Goal: Task Accomplishment & Management: Use online tool/utility

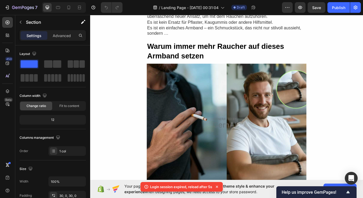
scroll to position [244, 0]
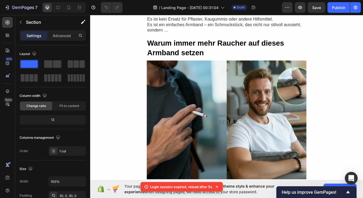
click at [218, 188] on icon at bounding box center [217, 187] width 2 height 2
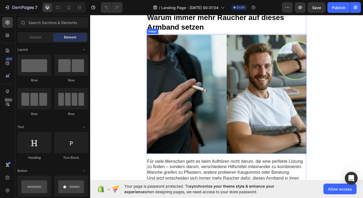
scroll to position [290, 0]
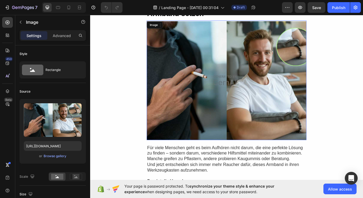
click at [212, 111] on img at bounding box center [251, 92] width 188 height 141
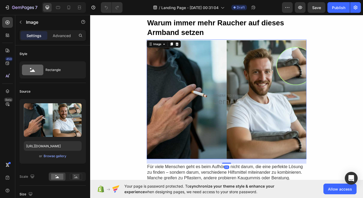
scroll to position [263, 0]
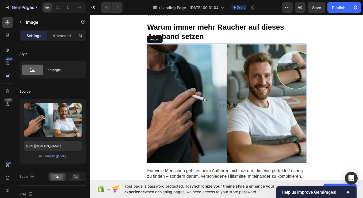
click at [281, 87] on img at bounding box center [251, 119] width 188 height 141
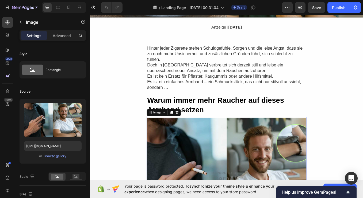
scroll to position [178, 0]
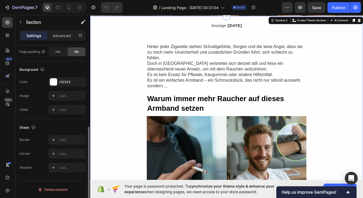
scroll to position [0, 0]
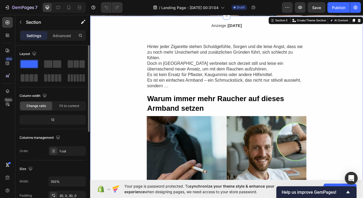
click at [59, 40] on div "Settings Advanced" at bounding box center [53, 35] width 66 height 11
click at [59, 37] on p "Advanced" at bounding box center [62, 36] width 18 height 6
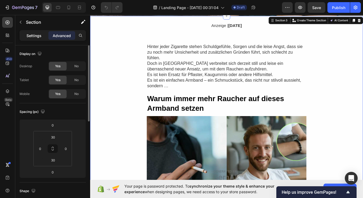
click at [32, 35] on p "Settings" at bounding box center [33, 36] width 15 height 6
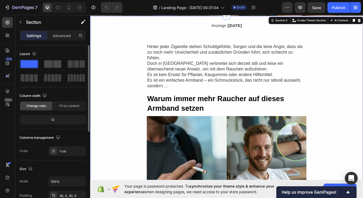
click at [52, 66] on div at bounding box center [52, 63] width 17 height 7
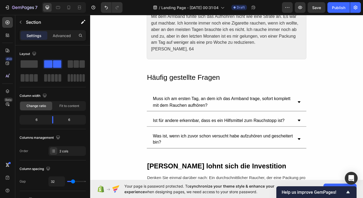
scroll to position [1009, 0]
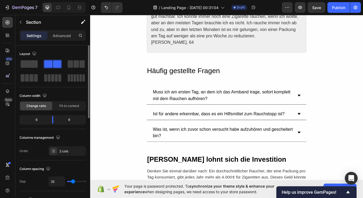
click at [54, 67] on span at bounding box center [57, 63] width 8 height 7
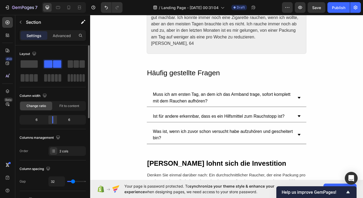
drag, startPoint x: 54, startPoint y: 63, endPoint x: 57, endPoint y: 121, distance: 57.5
click at [57, 121] on div "Layout Column width Change ratio Fit to content 6 6 Columns management Order 2 …" at bounding box center [53, 103] width 66 height 106
drag, startPoint x: 52, startPoint y: 121, endPoint x: 60, endPoint y: 121, distance: 7.2
click at [60, 0] on body "7 / Landing Page - [DATE] 00:31:04 Draft Preview Save Publish 450 Beta Sections…" at bounding box center [181, 0] width 363 height 0
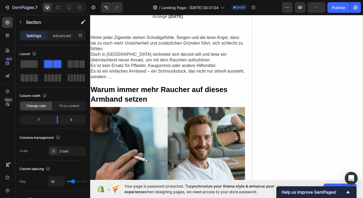
scroll to position [194, 0]
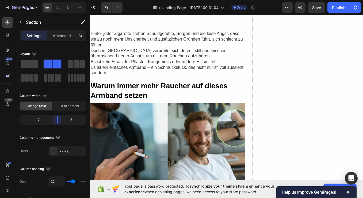
drag, startPoint x: 57, startPoint y: 122, endPoint x: 61, endPoint y: 122, distance: 3.7
click at [61, 0] on body "7 / Landing Page - [DATE] 00:31:04 Draft Preview Save Publish 450 Beta Sections…" at bounding box center [181, 0] width 363 height 0
click at [72, 120] on div "5" at bounding box center [73, 119] width 23 height 7
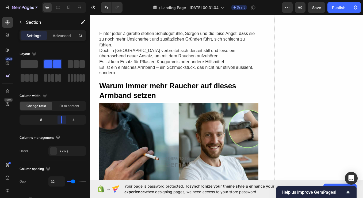
drag, startPoint x: 59, startPoint y: 121, endPoint x: 65, endPoint y: 121, distance: 6.1
click at [65, 0] on body "7 / Landing Page - [DATE] 00:31:04 Draft Preview Save Publish 450 Beta Sections…" at bounding box center [181, 0] width 363 height 0
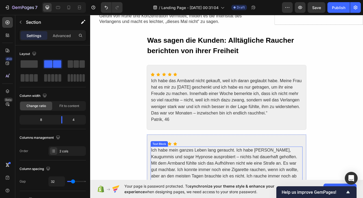
scroll to position [795, 0]
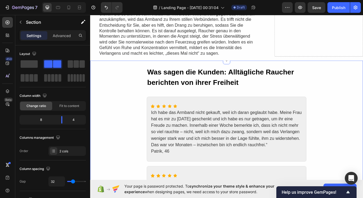
click at [131, 111] on div "Was sagen die Kunden: Alltägliche Raucher berichten von ihrer Freiheit Heading …" at bounding box center [250, 177] width 321 height 202
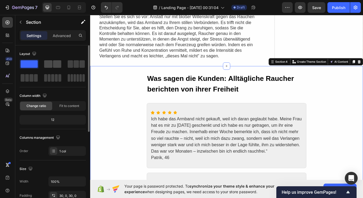
click at [50, 62] on span at bounding box center [48, 63] width 8 height 7
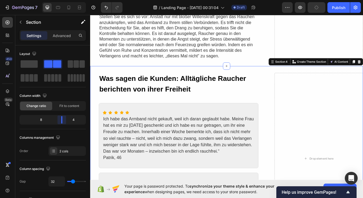
drag, startPoint x: 54, startPoint y: 122, endPoint x: 67, endPoint y: 122, distance: 12.6
click at [67, 0] on body "7 / Landing Page - [DATE] 00:31:04 Draft Preview Publish 450 Beta Sections(18) …" at bounding box center [181, 0] width 363 height 0
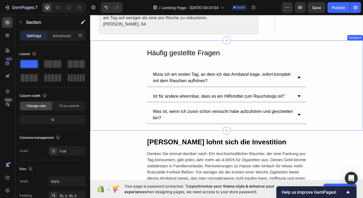
scroll to position [1037, 0]
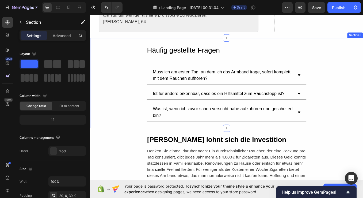
click at [124, 103] on div "Häufig gestellte Fragen Heading Muss ich am ersten Tag, an dem ich das Armband …" at bounding box center [250, 95] width 321 height 90
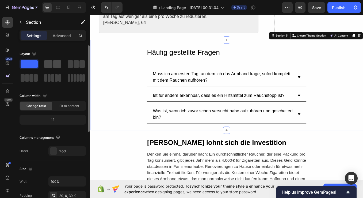
drag, startPoint x: 51, startPoint y: 59, endPoint x: 52, endPoint y: 65, distance: 6.2
click at [51, 59] on div "Layout" at bounding box center [53, 66] width 66 height 33
click at [53, 61] on span at bounding box center [57, 63] width 8 height 7
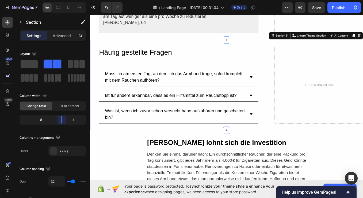
drag, startPoint x: 53, startPoint y: 118, endPoint x: 65, endPoint y: 118, distance: 12.0
click at [65, 0] on body "7 / Landing Page - [DATE] 00:31:04 Draft Preview Save Publish 450 Beta Sections…" at bounding box center [181, 0] width 363 height 0
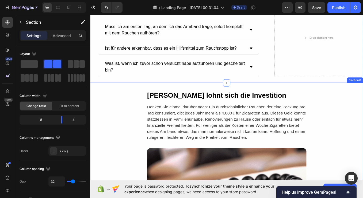
scroll to position [1096, 0]
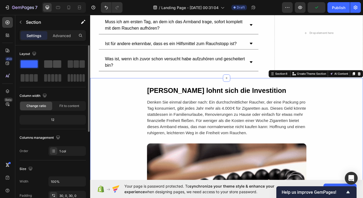
click at [52, 64] on span at bounding box center [48, 63] width 8 height 7
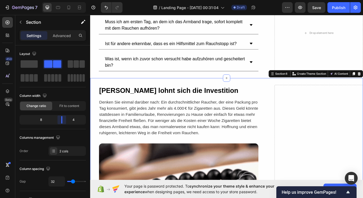
drag, startPoint x: 53, startPoint y: 120, endPoint x: 65, endPoint y: 120, distance: 11.5
click at [65, 0] on body "7 / Landing Page - [DATE] 00:31:04 Draft Preview Save Publish 450 Beta Sections…" at bounding box center [181, 0] width 363 height 0
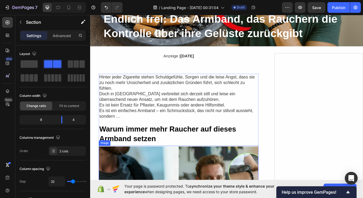
scroll to position [232, 0]
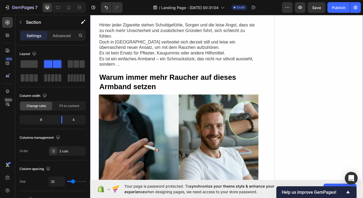
click at [9, 24] on icon at bounding box center [7, 22] width 5 height 5
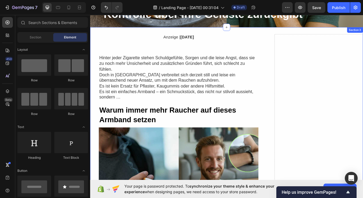
scroll to position [165, 0]
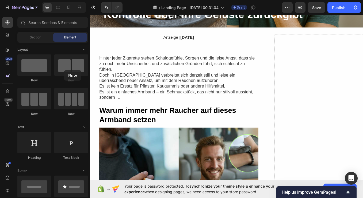
drag, startPoint x: 64, startPoint y: 70, endPoint x: 99, endPoint y: 182, distance: 117.7
click at [99, 0] on div "7 / Landing Page - [DATE] 00:31:04 Draft Preview Save Publish 450 Beta Sections…" at bounding box center [181, 0] width 363 height 0
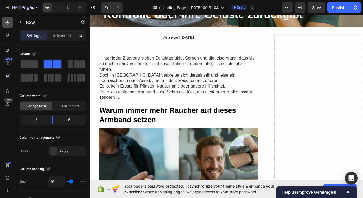
click at [7, 26] on div at bounding box center [7, 22] width 11 height 11
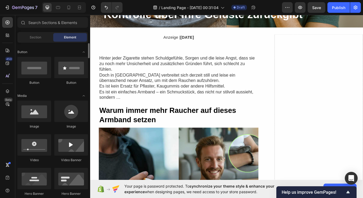
scroll to position [0, 0]
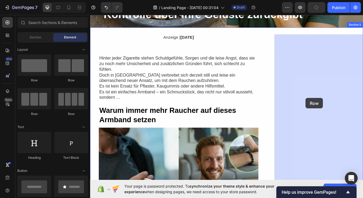
drag, startPoint x: 151, startPoint y: 84, endPoint x: 342, endPoint y: 113, distance: 193.6
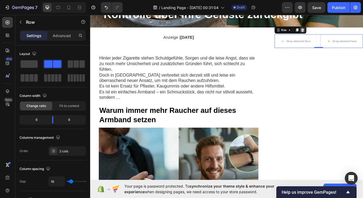
click at [339, 32] on icon at bounding box center [339, 33] width 3 height 4
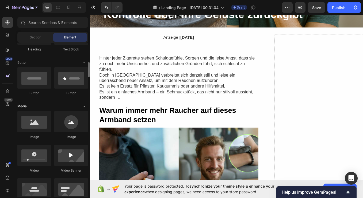
scroll to position [127, 0]
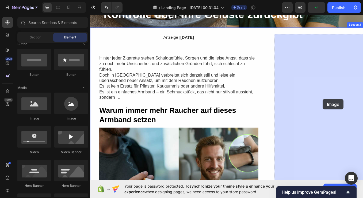
drag, startPoint x: 126, startPoint y: 116, endPoint x: 361, endPoint y: 114, distance: 235.2
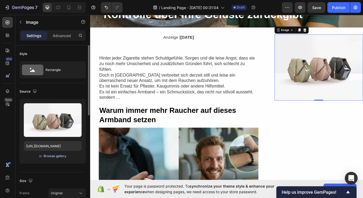
click at [62, 157] on div "Browse gallery" at bounding box center [55, 156] width 23 height 5
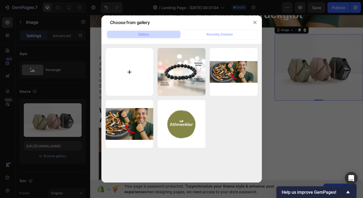
click at [122, 67] on input "file" at bounding box center [130, 72] width 48 height 48
type input "C:\fakepath\Kundenstimmen.png"
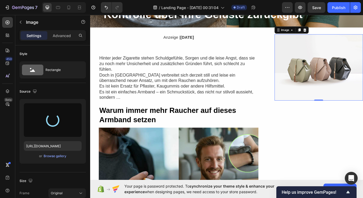
type input "[URL][DOMAIN_NAME]"
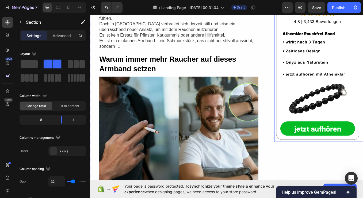
scroll to position [225, 0]
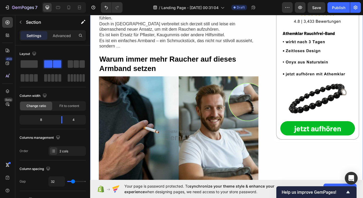
click at [341, 149] on img at bounding box center [359, 71] width 104 height 187
click at [328, 151] on img at bounding box center [359, 71] width 104 height 187
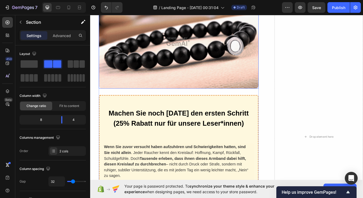
scroll to position [1249, 0]
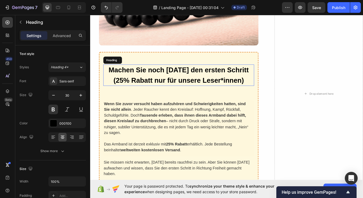
click at [179, 77] on h2 "Machen Sie noch [DATE] den ersten Schritt (25% Rabatt nur für unsere Leser*inne…" at bounding box center [194, 86] width 177 height 25
click at [181, 78] on p "Machen Sie noch [DATE] den ersten Schritt (25% Rabatt nur für unsere Leser*inne…" at bounding box center [194, 86] width 176 height 24
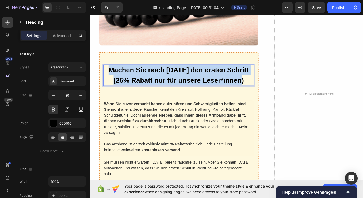
click at [181, 78] on p "Machen Sie noch [DATE] den ersten Schritt (25% Rabatt nur für unsere Leser*inne…" at bounding box center [194, 86] width 176 height 24
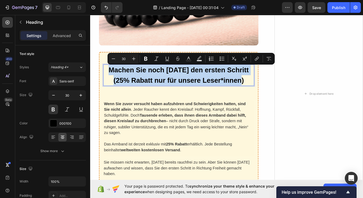
click at [181, 78] on p "Machen Sie noch [DATE] den ersten Schritt (25% Rabatt nur für unsere Leser*inne…" at bounding box center [194, 86] width 176 height 24
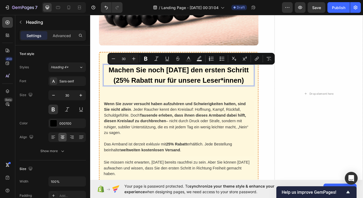
click at [186, 79] on p "Machen Sie noch [DATE] den ersten Schritt (25% Rabatt nur für unsere Leser*inne…" at bounding box center [194, 86] width 176 height 24
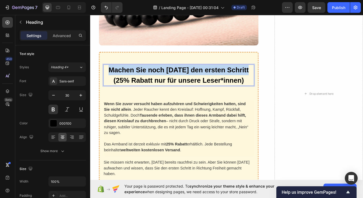
drag, startPoint x: 114, startPoint y: 79, endPoint x: 279, endPoint y: 79, distance: 164.9
click at [279, 79] on p "Machen Sie noch [DATE] den ersten Schritt (25% Rabatt nur für unsere Leser*inne…" at bounding box center [194, 86] width 176 height 24
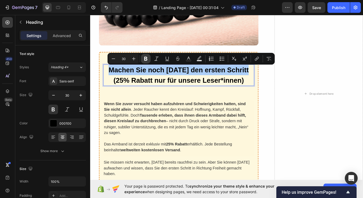
click at [148, 61] on button "Bold" at bounding box center [146, 59] width 10 height 10
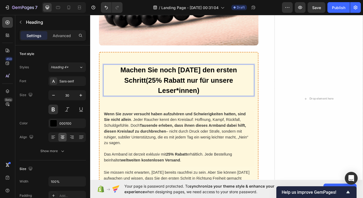
click at [149, 80] on strong "Machen Sie noch [DATE] den ersten Schritt" at bounding box center [194, 86] width 137 height 21
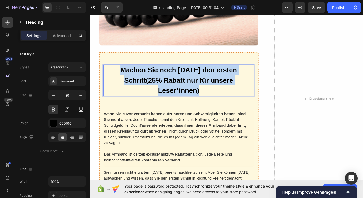
click at [149, 80] on strong "Machen Sie noch [DATE] den ersten Schritt" at bounding box center [194, 86] width 137 height 21
click at [165, 87] on p "Machen Sie noch [DATE] den ersten Schritt (25% Rabatt nur für unsere Leser*inne…" at bounding box center [194, 92] width 176 height 36
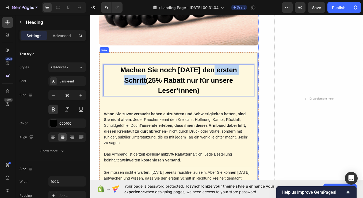
drag, startPoint x: 221, startPoint y: 77, endPoint x: 285, endPoint y: 82, distance: 64.3
click at [285, 82] on div "Machen Sie noch [DATE] den ersten Schritt (25% Rabatt nur für unsere Leser*inne…" at bounding box center [194, 158] width 188 height 198
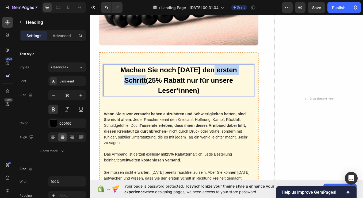
click at [225, 80] on strong "Machen Sie noch [DATE] den ersten Schritt" at bounding box center [194, 86] width 137 height 21
drag, startPoint x: 222, startPoint y: 80, endPoint x: 272, endPoint y: 80, distance: 49.7
click at [263, 80] on strong "Machen Sie noch [DATE] den ersten Schritt" at bounding box center [194, 86] width 137 height 21
click at [262, 80] on strong "Machen Sie noch [DATE] den ersten Schritt" at bounding box center [194, 86] width 137 height 21
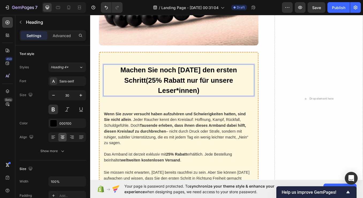
click at [232, 78] on strong "Machen Sie noch [DATE] den ersten Schritt" at bounding box center [194, 86] width 137 height 21
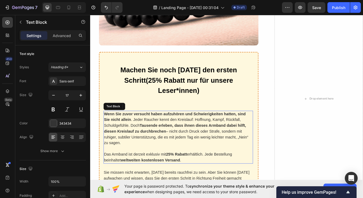
click at [185, 129] on p "Wenn Sie zuvor versucht haben aufzuhören und Schwierigkeiten hatten, sind Sie n…" at bounding box center [193, 149] width 175 height 41
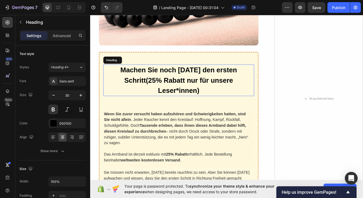
click at [206, 91] on p "⁠⁠⁠⁠⁠⁠⁠ Machen Sie noch [DATE] den ersten Schritt (25% Rabatt nur für unsere Le…" at bounding box center [194, 92] width 176 height 36
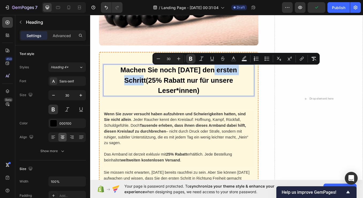
drag, startPoint x: 222, startPoint y: 81, endPoint x: 273, endPoint y: 78, distance: 51.4
click at [263, 78] on strong "Machen Sie noch [DATE] den ersten Schritt" at bounding box center [194, 86] width 137 height 21
click at [211, 60] on icon "Editor contextual toolbar" at bounding box center [211, 59] width 3 height 4
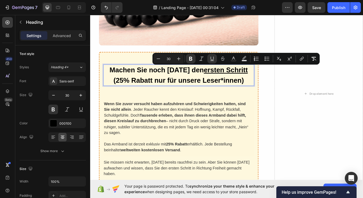
click at [208, 95] on p "Machen Sie noch [DATE] den ersten Schritt (25% Rabatt nur für unsere Leser*inne…" at bounding box center [194, 86] width 176 height 24
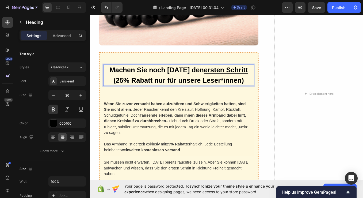
click at [121, 92] on p "Machen Sie noch [DATE] den ersten Schritt (25% Rabatt nur für unsere Leser*inne…" at bounding box center [194, 86] width 176 height 24
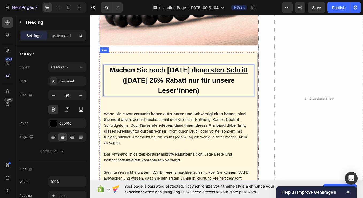
click at [164, 117] on div "Machen Sie noch [DATE] den ersten Schritt ([DATE] 25% Rabatt nur für unsere Les…" at bounding box center [194, 158] width 177 height 169
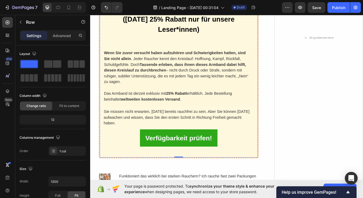
scroll to position [1326, 0]
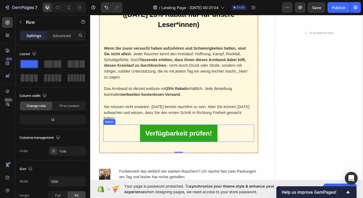
click at [199, 148] on p "Verfügbarkeit prüfen!" at bounding box center [194, 155] width 78 height 14
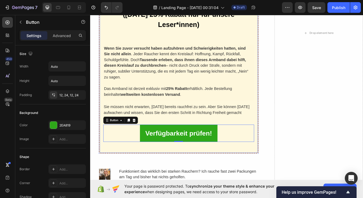
click at [162, 180] on div "Image ⁠⁠⁠⁠⁠⁠⁠ Machen Sie noch [DATE] den ersten Schritt ([DATE] 25% Rabatt nur …" at bounding box center [194, 22] width 188 height 319
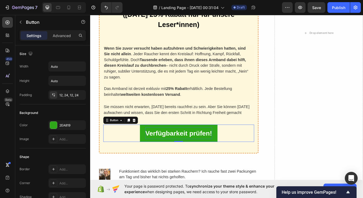
click at [163, 153] on p "Verfügbarkeit prüfen!" at bounding box center [194, 155] width 78 height 14
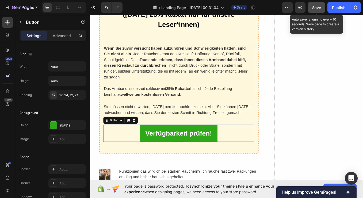
click at [316, 6] on span "Save" at bounding box center [316, 7] width 9 height 5
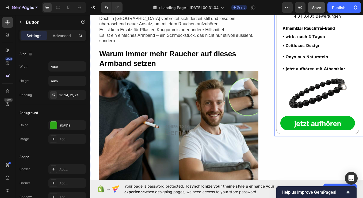
scroll to position [244, 0]
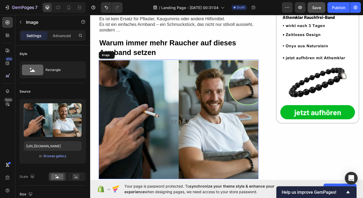
click at [205, 119] on img at bounding box center [194, 138] width 188 height 141
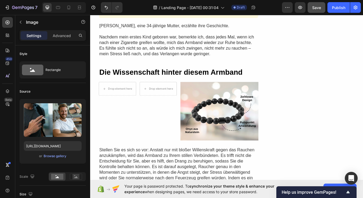
scroll to position [565, 0]
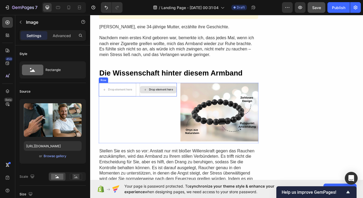
click at [156, 101] on icon at bounding box center [155, 103] width 4 height 5
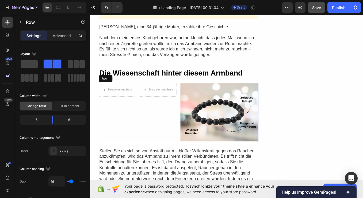
click at [126, 126] on div "Drop element here Drop element here Row" at bounding box center [146, 130] width 92 height 71
click at [124, 106] on div "Drop element here Drop element here Row 0" at bounding box center [146, 130] width 92 height 71
click at [132, 88] on icon at bounding box center [133, 90] width 3 height 4
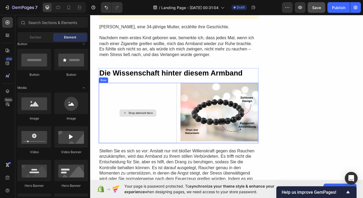
click at [148, 111] on div "Drop element here" at bounding box center [146, 130] width 92 height 71
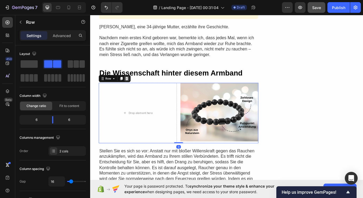
click at [132, 88] on icon at bounding box center [133, 90] width 4 height 4
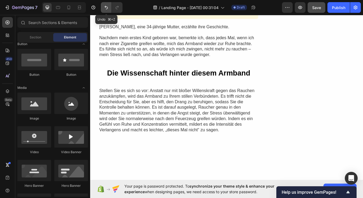
click at [107, 5] on icon "Undo/Redo" at bounding box center [105, 7] width 5 height 5
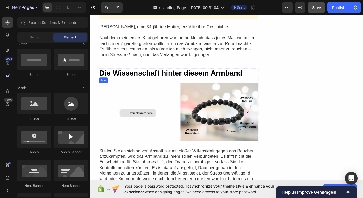
click at [169, 115] on div "Drop element here" at bounding box center [146, 130] width 92 height 71
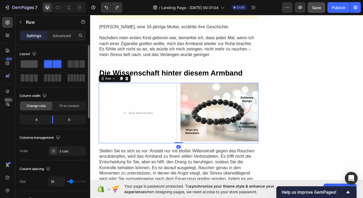
click at [29, 63] on span at bounding box center [29, 63] width 17 height 7
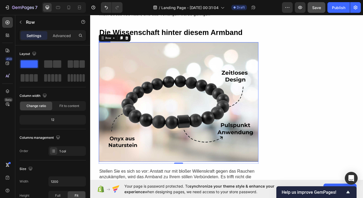
scroll to position [613, 0]
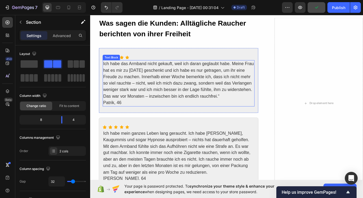
scroll to position [866, 0]
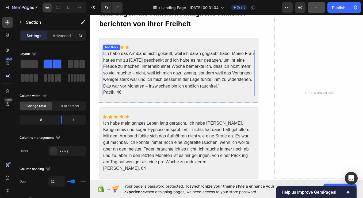
click at [117, 106] on p "Patrik, 46" at bounding box center [193, 107] width 177 height 8
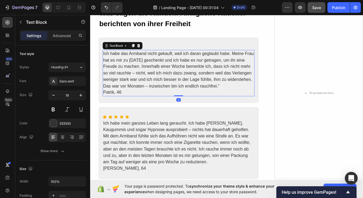
click at [117, 106] on p "Patrik, 46" at bounding box center [193, 107] width 177 height 8
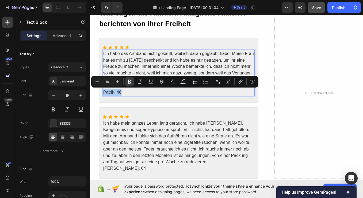
click at [129, 82] on icon "Editor contextual toolbar" at bounding box center [129, 81] width 5 height 5
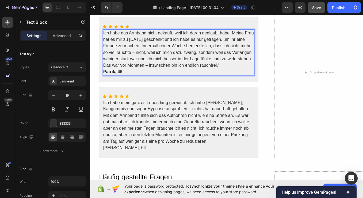
scroll to position [895, 0]
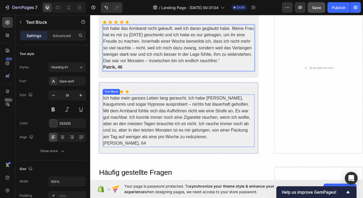
click at [124, 164] on p "[PERSON_NAME], 64" at bounding box center [193, 167] width 177 height 8
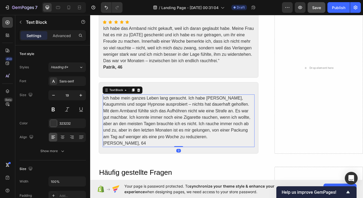
click at [124, 164] on p "[PERSON_NAME], 64" at bounding box center [193, 167] width 177 height 8
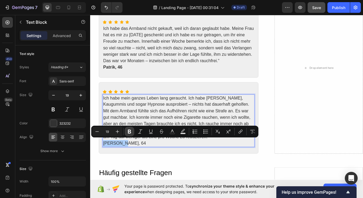
click at [129, 132] on icon "Editor contextual toolbar" at bounding box center [129, 132] width 3 height 4
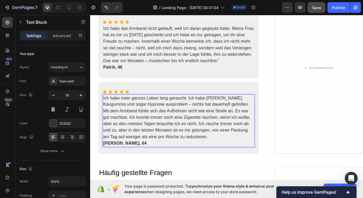
click at [140, 126] on p "Ich habe mein ganzes Leben lang geraucht. Ich habe [PERSON_NAME], Kaugummis und…" at bounding box center [193, 135] width 177 height 53
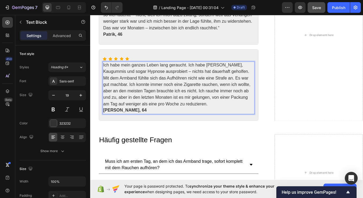
scroll to position [1014, 0]
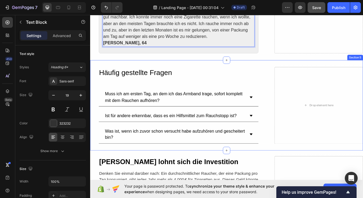
click at [133, 69] on div "Häufig gestellte Fragen Heading Muss ich am ersten Tag, an dem ich das Armband …" at bounding box center [250, 121] width 321 height 106
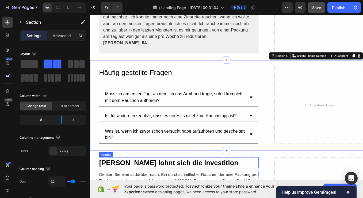
click at [198, 184] on h2 "[PERSON_NAME] lohnt sich die Investition" at bounding box center [194, 189] width 188 height 13
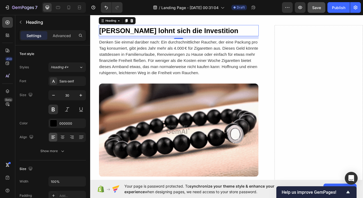
scroll to position [1167, 0]
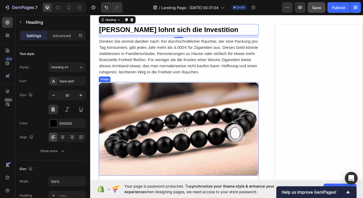
click at [222, 126] on img at bounding box center [194, 149] width 188 height 110
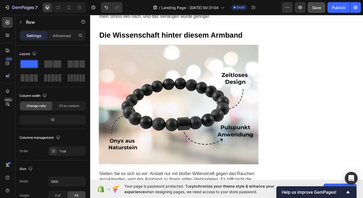
scroll to position [606, 0]
